Goal: Check status

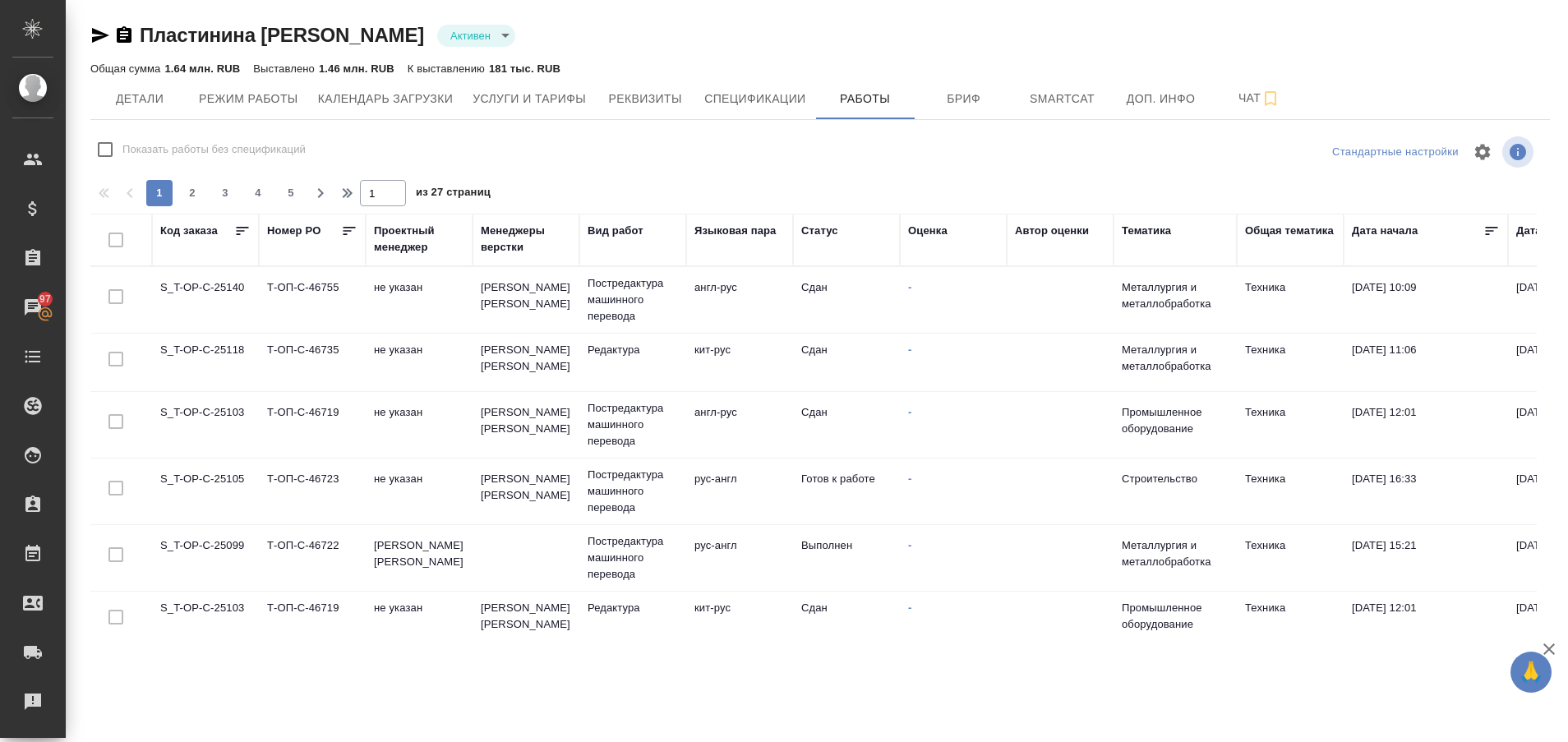
click at [224, 479] on td "S_T-OP-C-25105" at bounding box center [205, 491] width 106 height 58
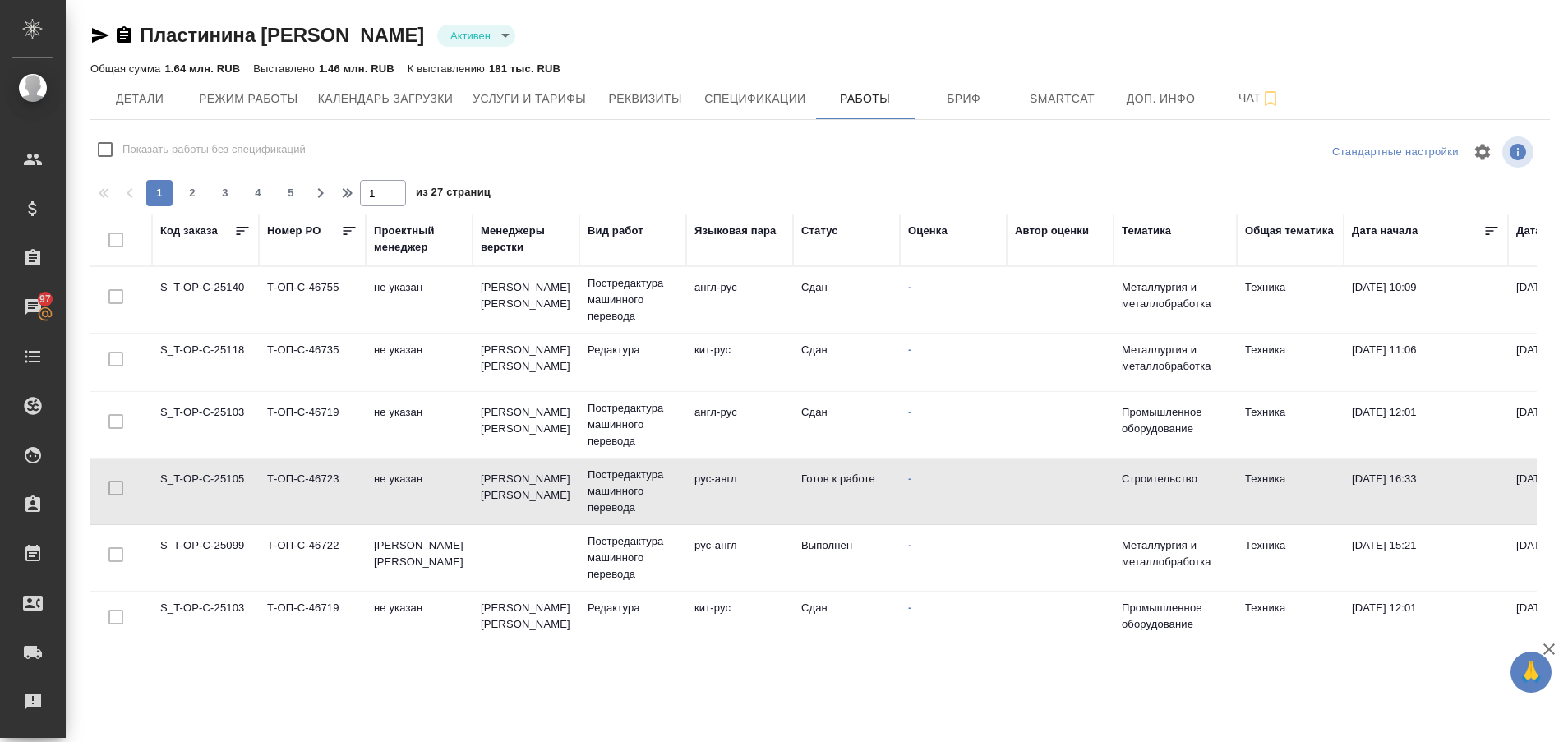
click at [224, 479] on td "S_T-OP-C-25105" at bounding box center [205, 491] width 106 height 58
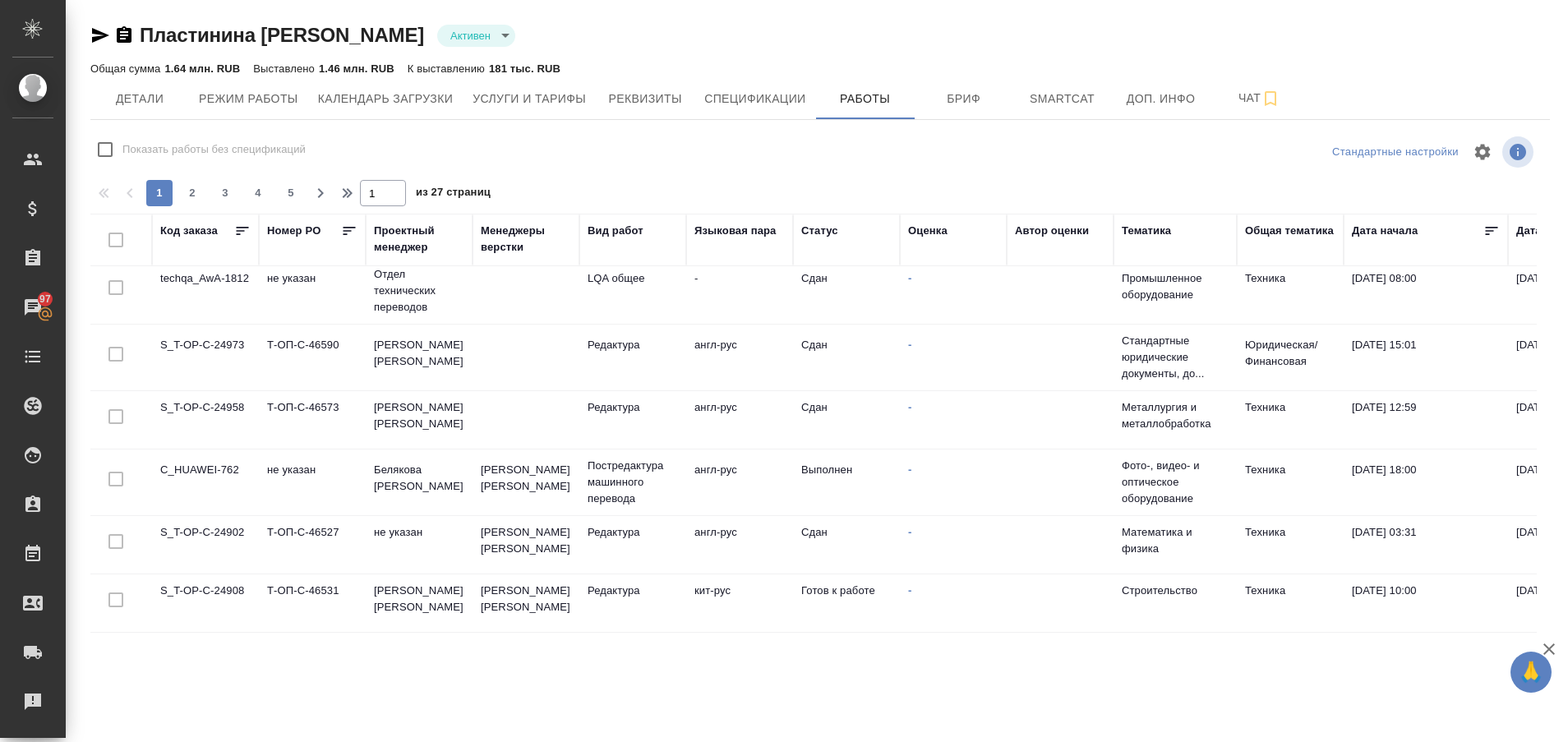
scroll to position [1243, 0]
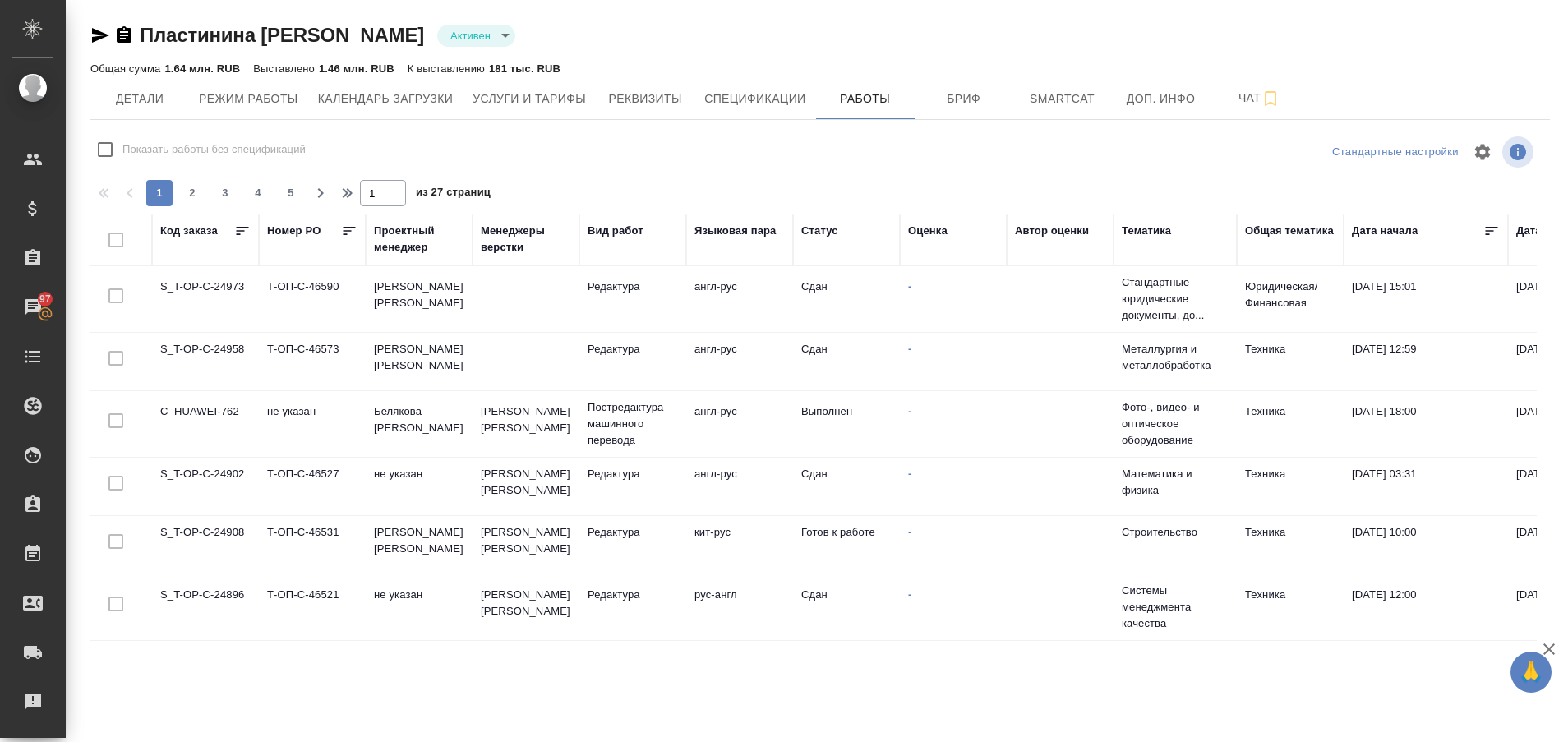
click at [231, 515] on td "S_T-OP-C-24908" at bounding box center [205, 544] width 106 height 58
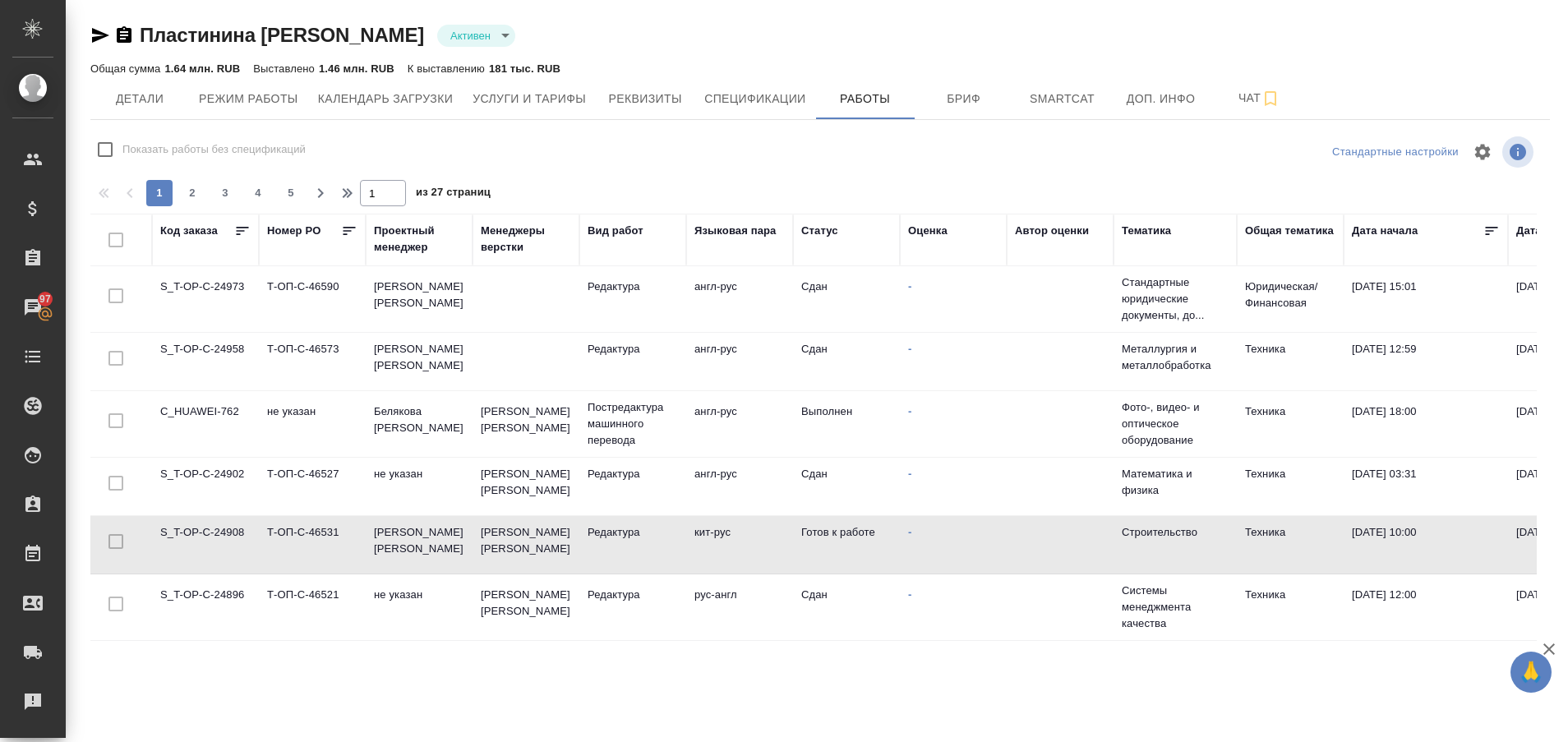
click at [231, 515] on td "S_T-OP-C-24908" at bounding box center [205, 544] width 106 height 58
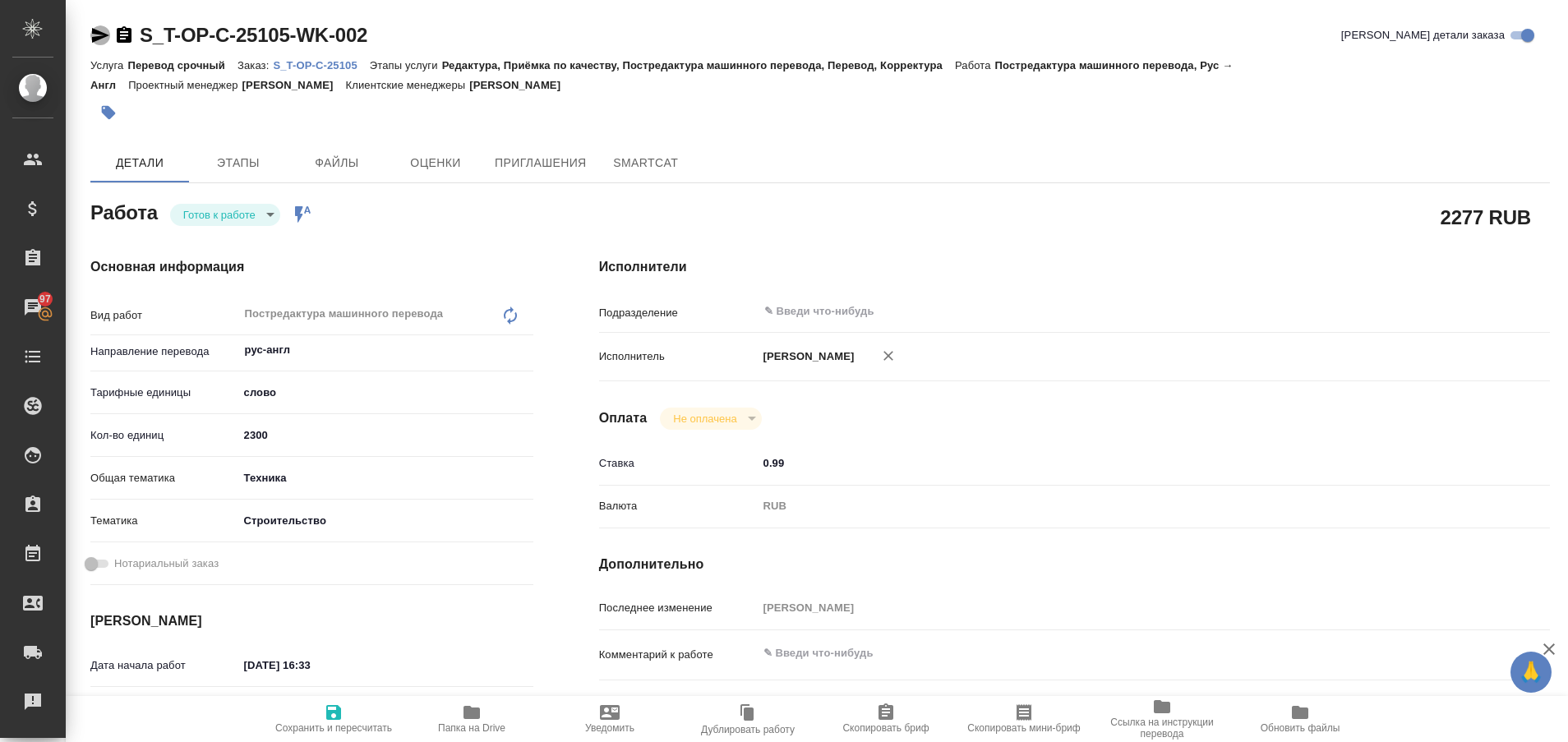
click at [99, 36] on icon "button" at bounding box center [101, 35] width 18 height 15
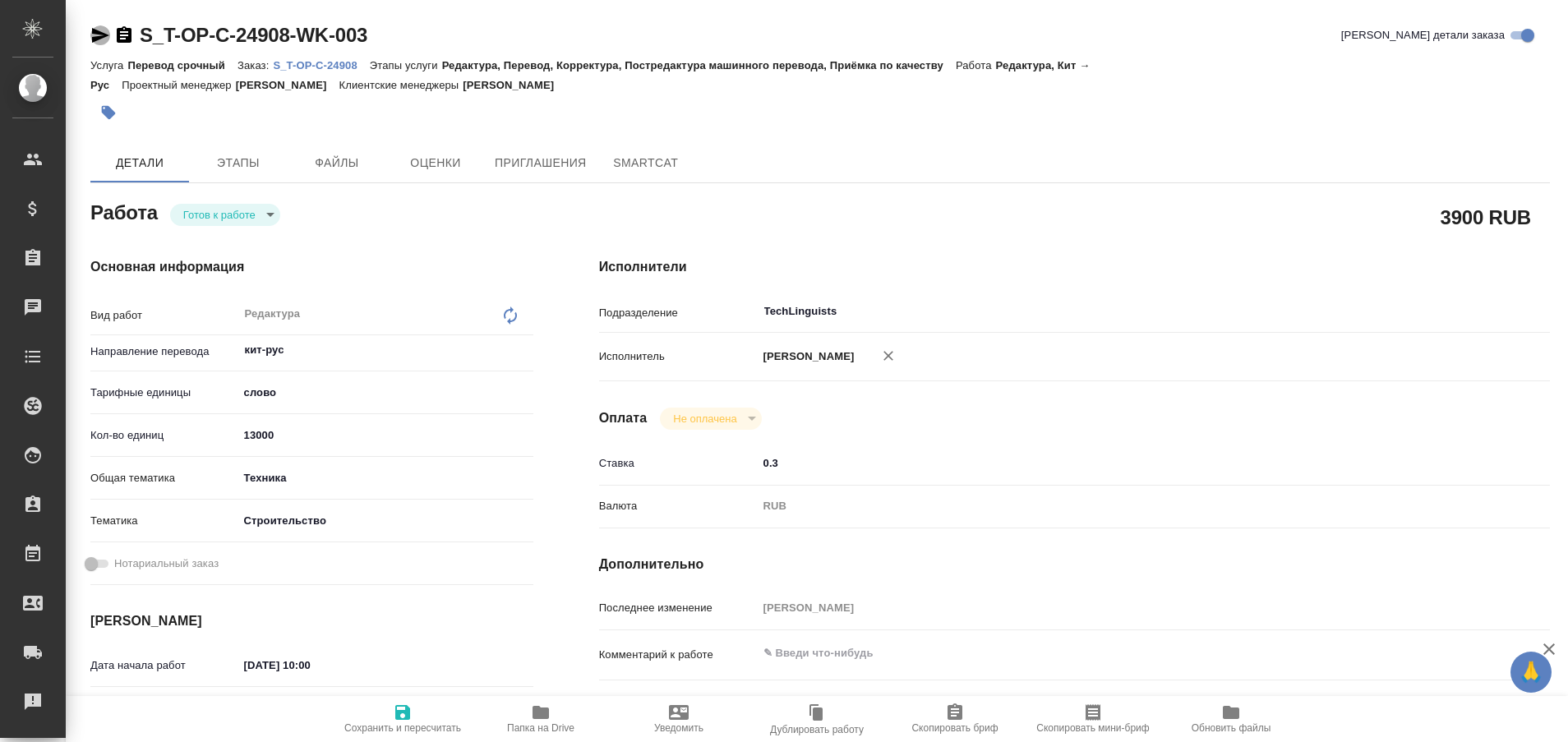
click at [97, 34] on icon "button" at bounding box center [101, 35] width 18 height 15
